Goal: Check status: Check status

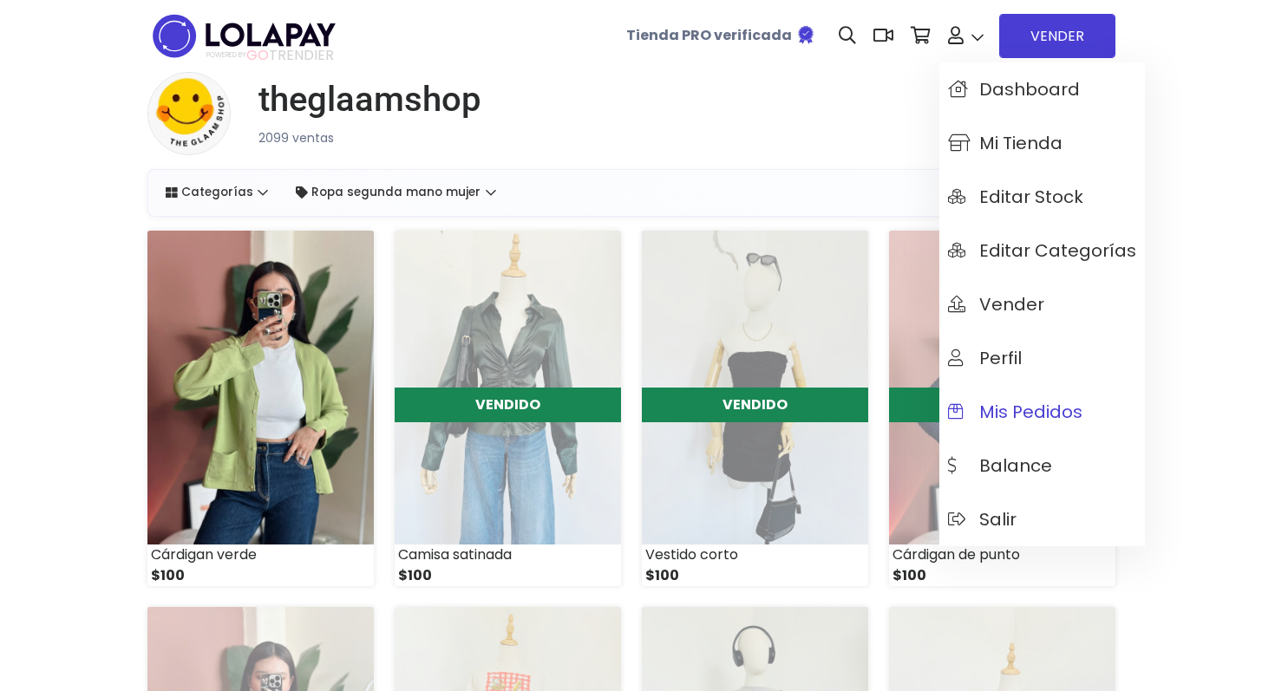
click at [1038, 409] on span "Mis pedidos" at bounding box center [1015, 412] width 134 height 19
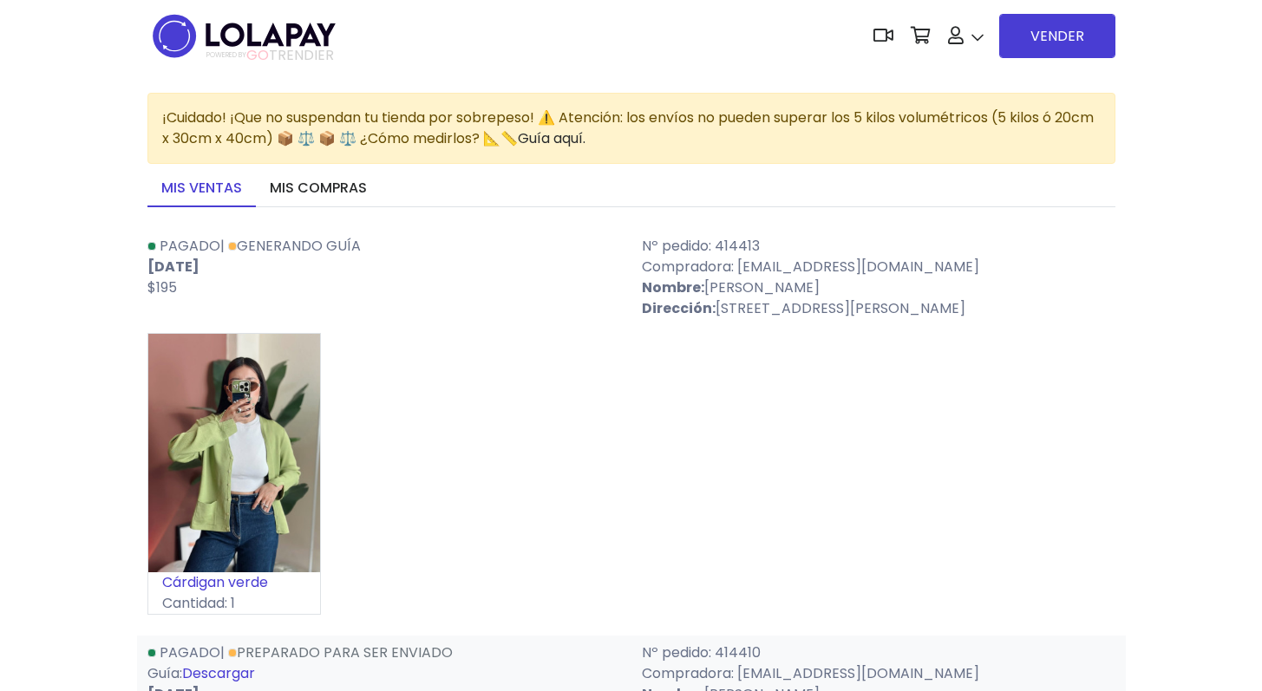
click at [443, 272] on p "[DATE]" at bounding box center [384, 267] width 474 height 21
click at [535, 298] on div "Pagado | Generando guía [DATE] $195" at bounding box center [384, 277] width 495 height 83
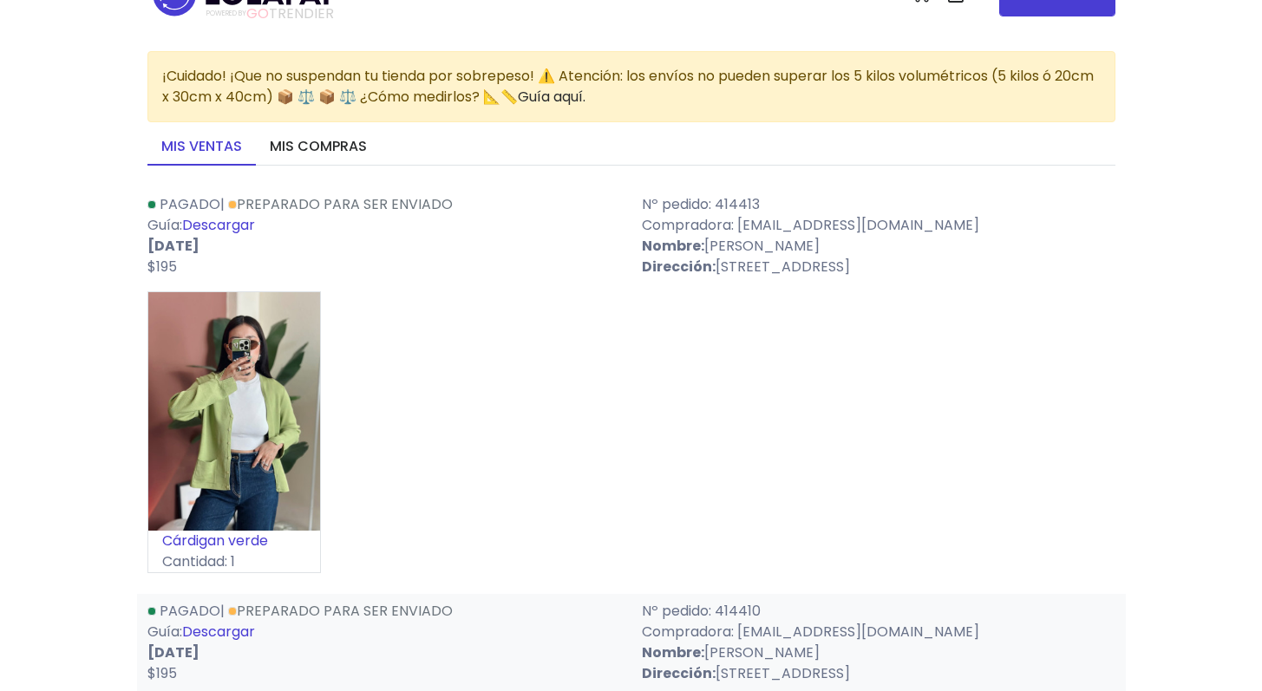
click at [248, 230] on link "Descargar" at bounding box center [218, 225] width 73 height 20
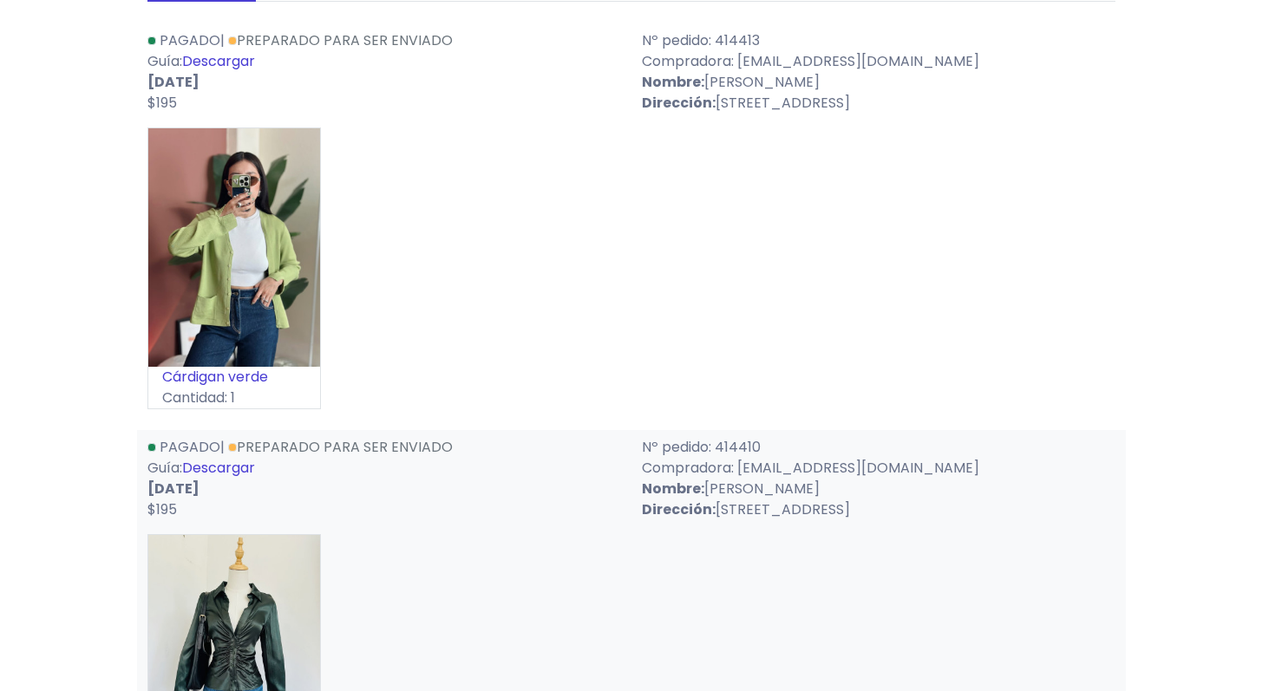
click at [219, 478] on link "Descargar" at bounding box center [218, 468] width 73 height 20
